Goal: Check status: Check status

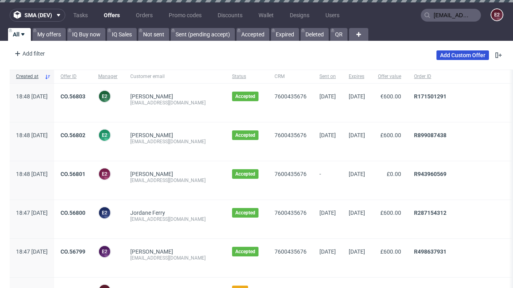
type input "[EMAIL_ADDRESS][DOMAIN_NAME]"
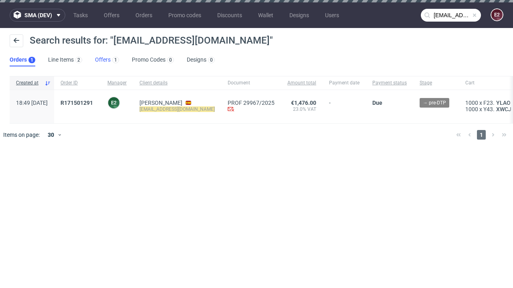
click at [107, 60] on link "Offers 1" at bounding box center [107, 60] width 24 height 13
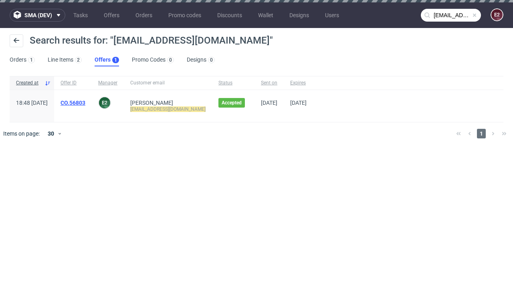
click at [85, 103] on link "CO.56803" at bounding box center [72, 103] width 25 height 6
